Goal: Find specific page/section: Find specific page/section

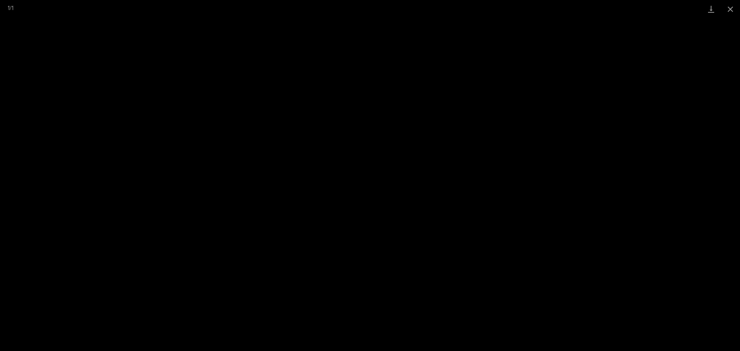
scroll to position [322, 0]
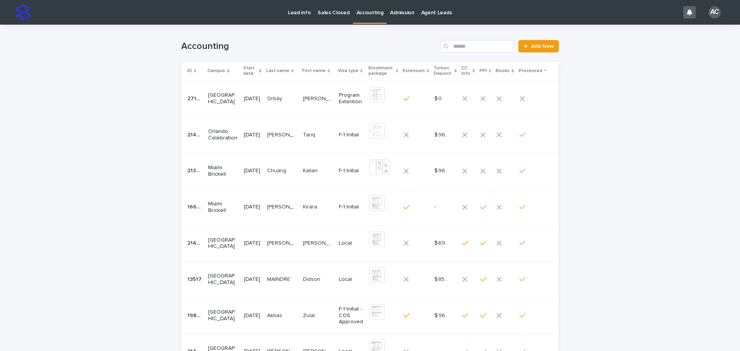
click at [450, 49] on div "Search" at bounding box center [446, 46] width 12 height 12
click at [456, 46] on input "Search" at bounding box center [476, 46] width 73 height 12
type input "*****"
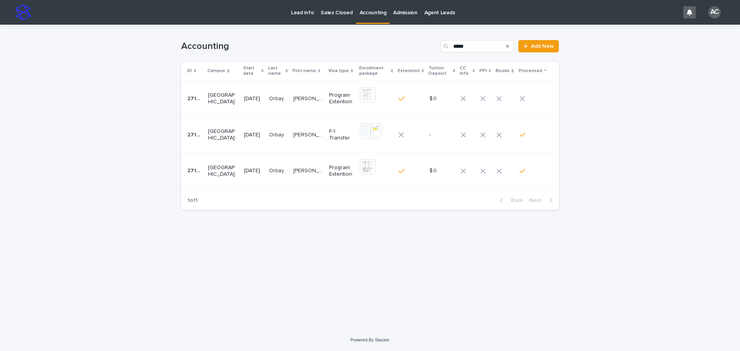
click at [315, 106] on td "[PERSON_NAME] [PERSON_NAME]" at bounding box center [308, 98] width 36 height 36
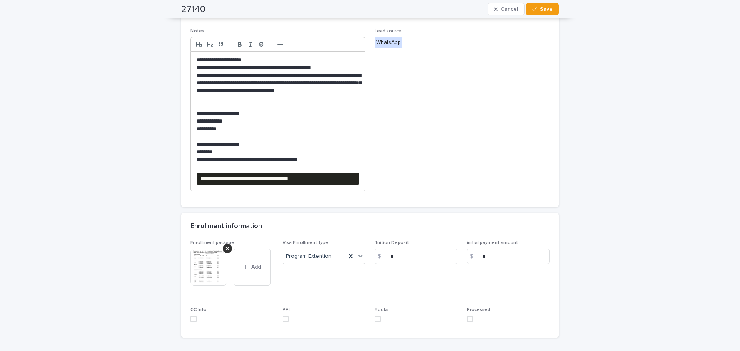
scroll to position [322, 0]
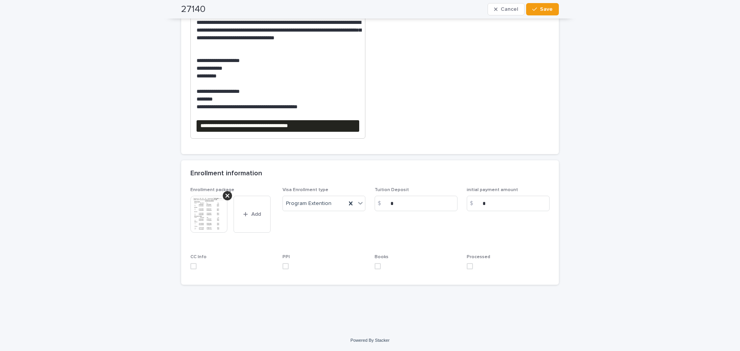
click at [213, 212] on img at bounding box center [208, 214] width 37 height 37
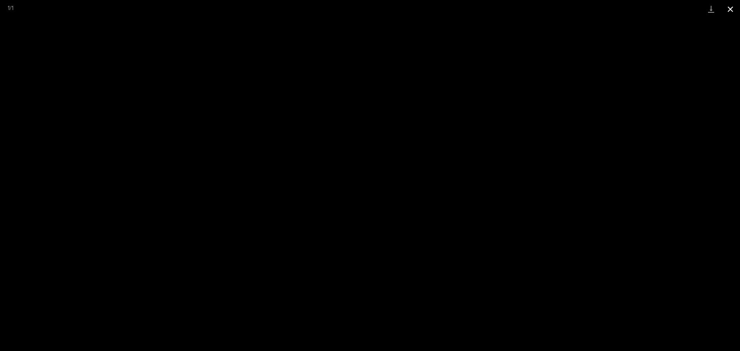
click at [734, 10] on button "Close gallery" at bounding box center [729, 9] width 19 height 18
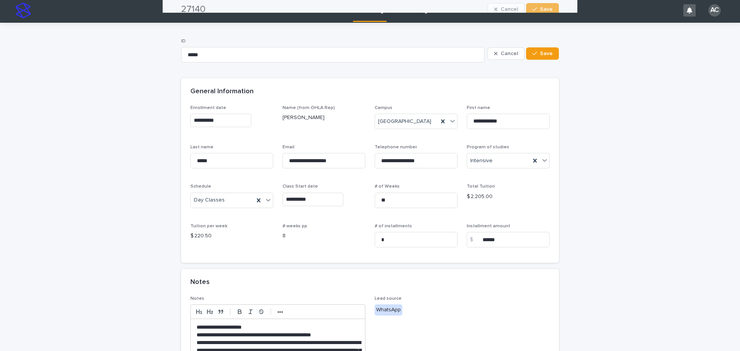
scroll to position [0, 0]
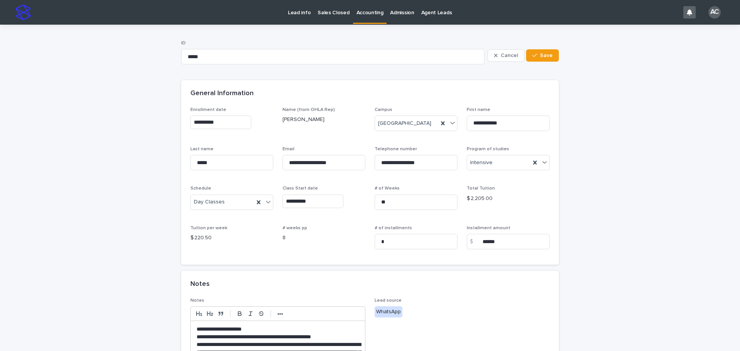
click at [364, 15] on p "Accounting" at bounding box center [369, 8] width 27 height 16
